Goal: Task Accomplishment & Management: Use online tool/utility

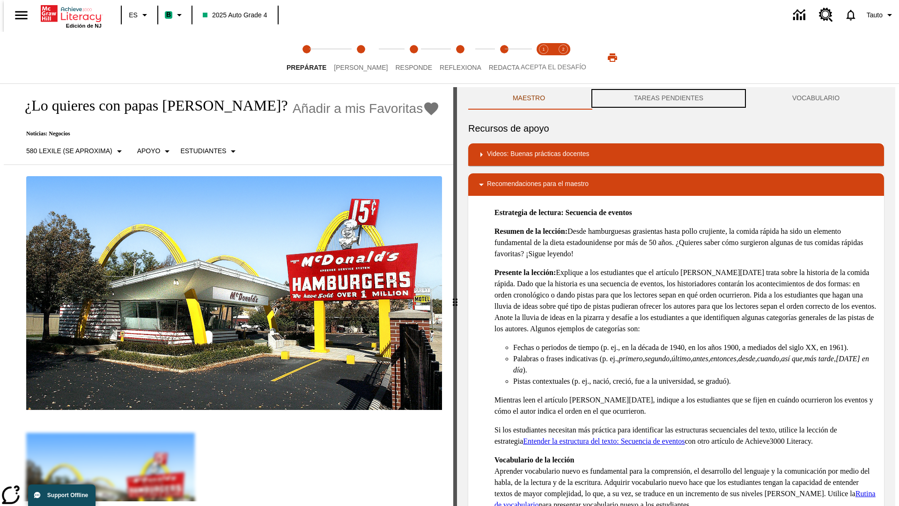
click at [668, 98] on button "TAREAS PENDIENTES" at bounding box center [668, 98] width 158 height 22
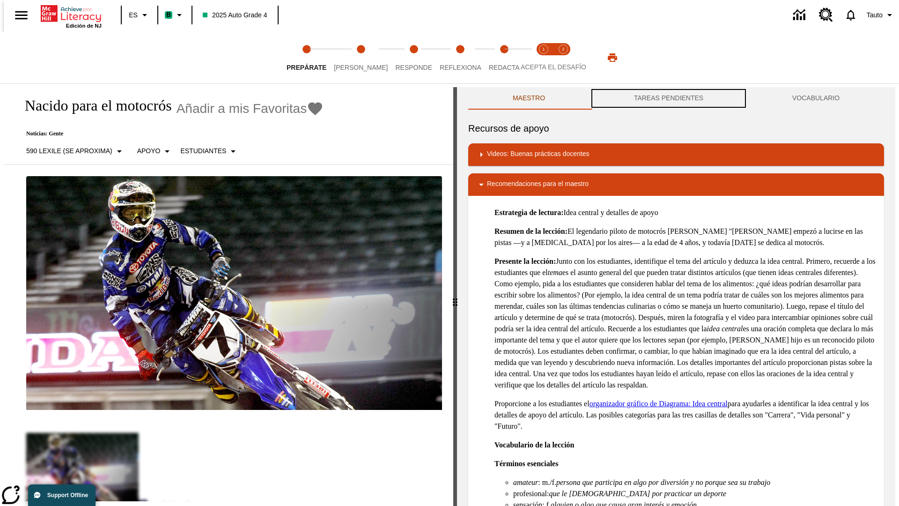
click at [668, 98] on button "TAREAS PENDIENTES" at bounding box center [668, 98] width 158 height 22
